Goal: Task Accomplishment & Management: Complete application form

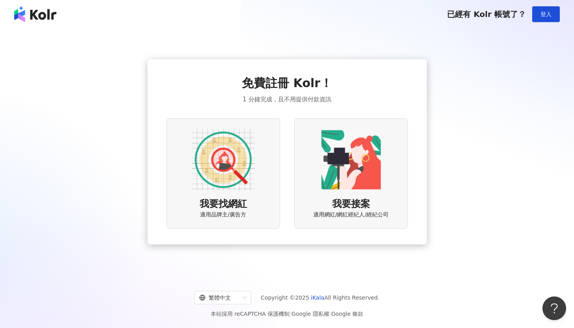
click at [228, 159] on img at bounding box center [223, 159] width 63 height 63
click at [237, 173] on img at bounding box center [223, 159] width 63 height 63
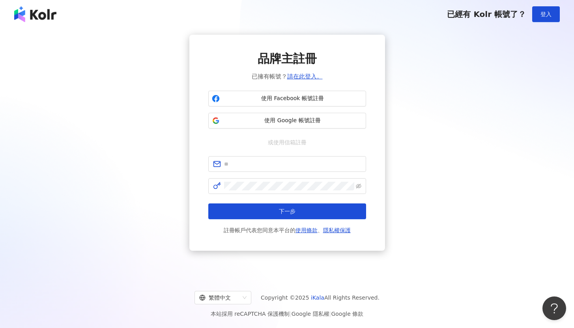
click at [43, 12] on img at bounding box center [35, 14] width 42 height 16
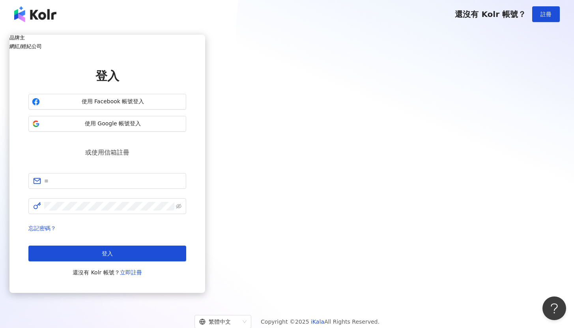
click at [43, 15] on img at bounding box center [35, 14] width 42 height 16
